Goal: Find specific page/section: Find specific page/section

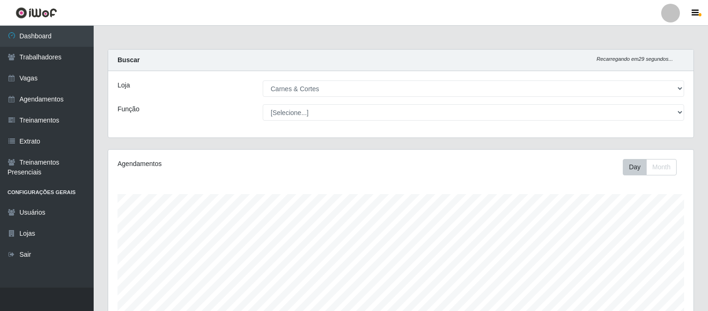
select select "433"
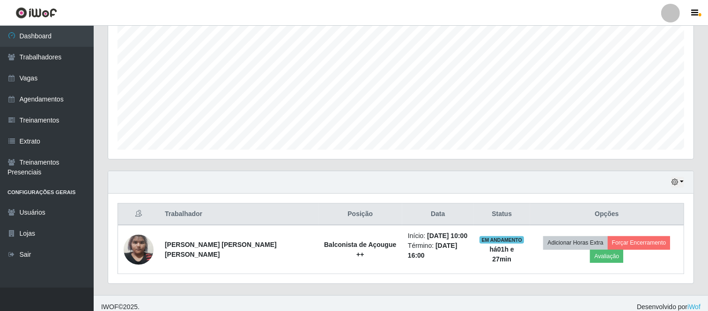
scroll to position [194, 585]
click at [679, 182] on button "button" at bounding box center [677, 182] width 13 height 11
click at [634, 146] on button "1 Semana" at bounding box center [646, 147] width 74 height 20
click at [680, 183] on button "button" at bounding box center [677, 182] width 13 height 11
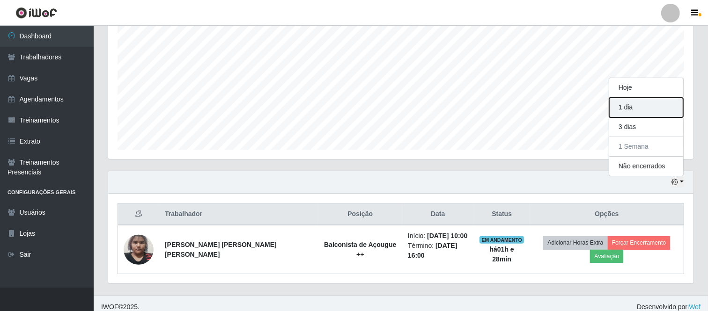
click at [630, 114] on button "1 dia" at bounding box center [646, 108] width 74 height 20
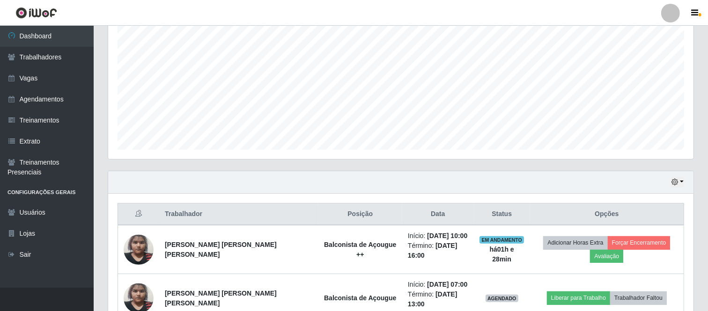
scroll to position [227, 0]
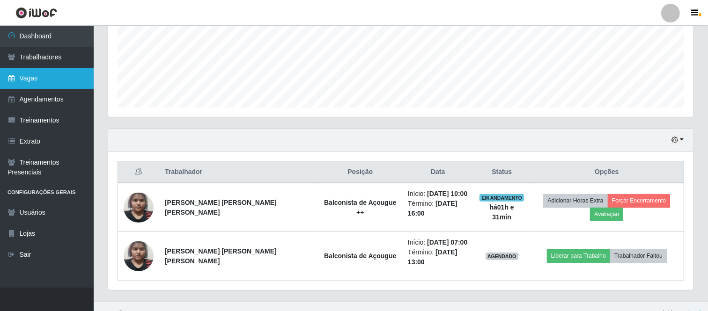
click at [59, 85] on link "Vagas" at bounding box center [47, 78] width 94 height 21
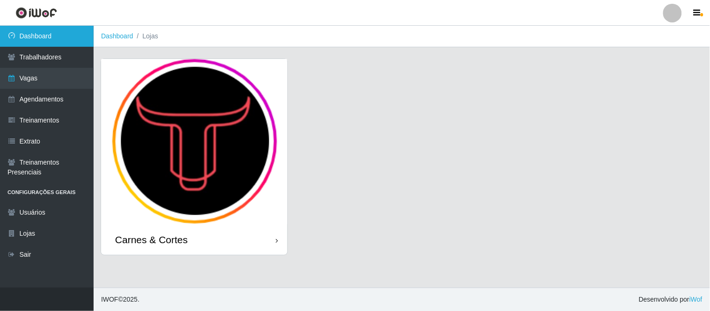
click at [69, 35] on link "Dashboard" at bounding box center [47, 36] width 94 height 21
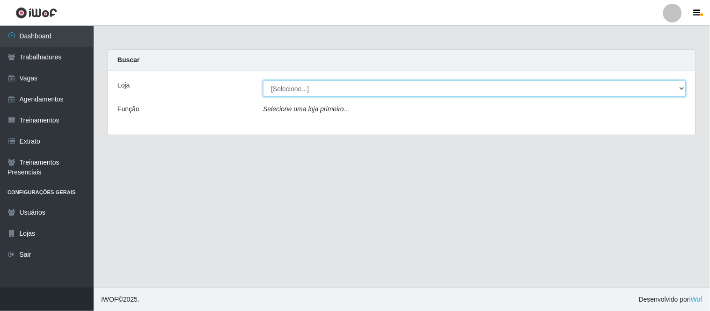
click at [322, 88] on select "[Selecione...] Carnes & Cortes" at bounding box center [474, 89] width 423 height 16
select select "433"
click at [263, 81] on select "[Selecione...] Carnes & Cortes" at bounding box center [474, 89] width 423 height 16
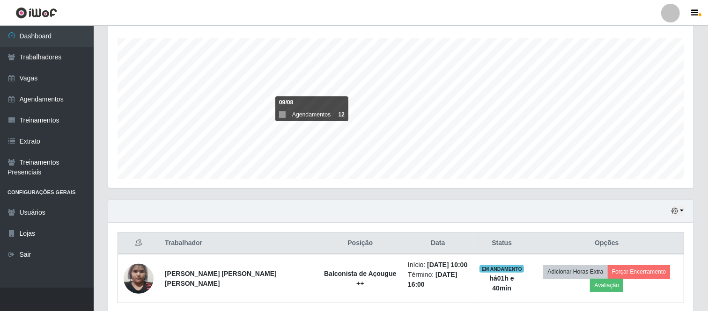
scroll to position [194, 585]
